Goal: Communication & Community: Answer question/provide support

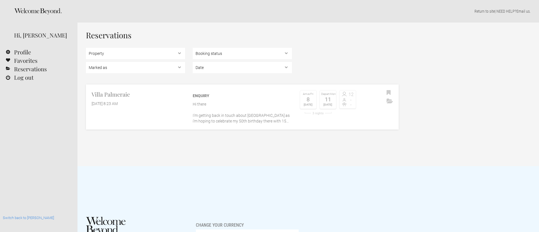
click at [201, 110] on p "Hi there I'm getting back in touch about [GEOGRAPHIC_DATA] as i'm hoping to cel…" at bounding box center [242, 112] width 99 height 23
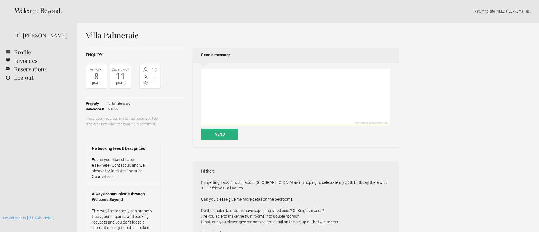
click at [233, 96] on textarea at bounding box center [296, 97] width 189 height 57
click at [233, 96] on textarea "To enrich screen reader interactions, please activate Accessibility in Grammarl…" at bounding box center [296, 97] width 189 height 57
paste textarea "Hello I wondered if you could update me on my query below please as we’d like t…"
type textarea "Hello I wondered if you could update me on my query below please as we’d like t…"
click at [222, 134] on button "Send" at bounding box center [220, 134] width 37 height 11
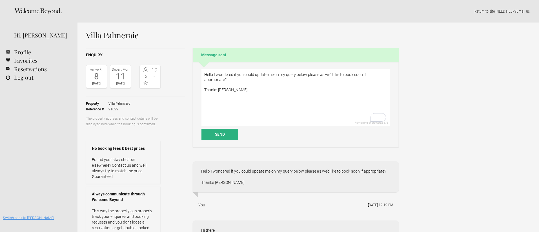
click at [30, 218] on link "Switch back to [PERSON_NAME]" at bounding box center [28, 218] width 51 height 4
